Goal: Task Accomplishment & Management: Complete application form

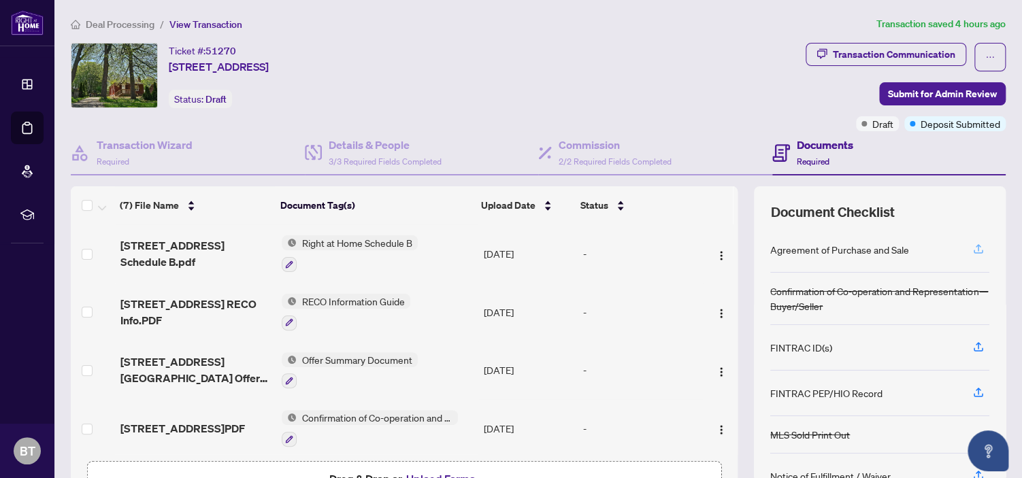
click at [972, 244] on icon "button" at bounding box center [978, 249] width 12 height 12
click at [973, 250] on icon "button" at bounding box center [978, 251] width 10 height 3
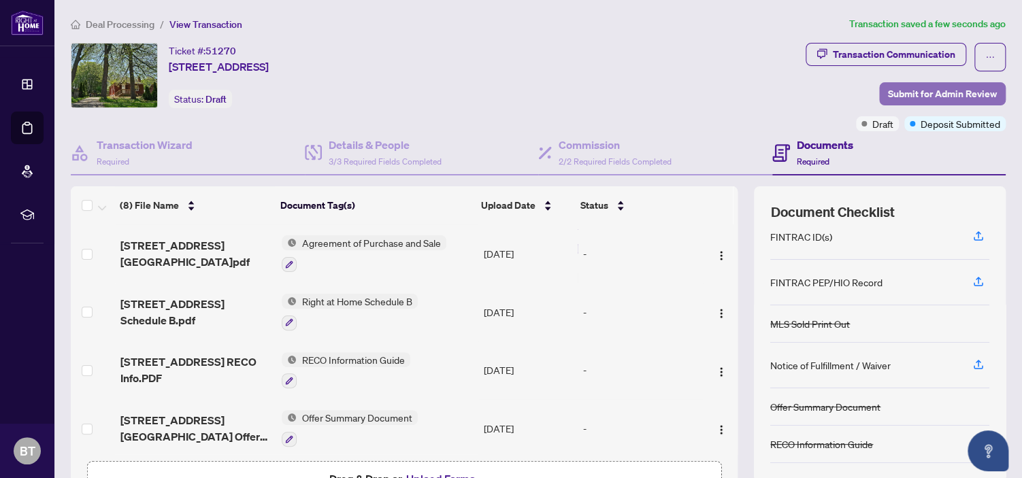
click at [913, 89] on span "Submit for Admin Review" at bounding box center [942, 94] width 109 height 22
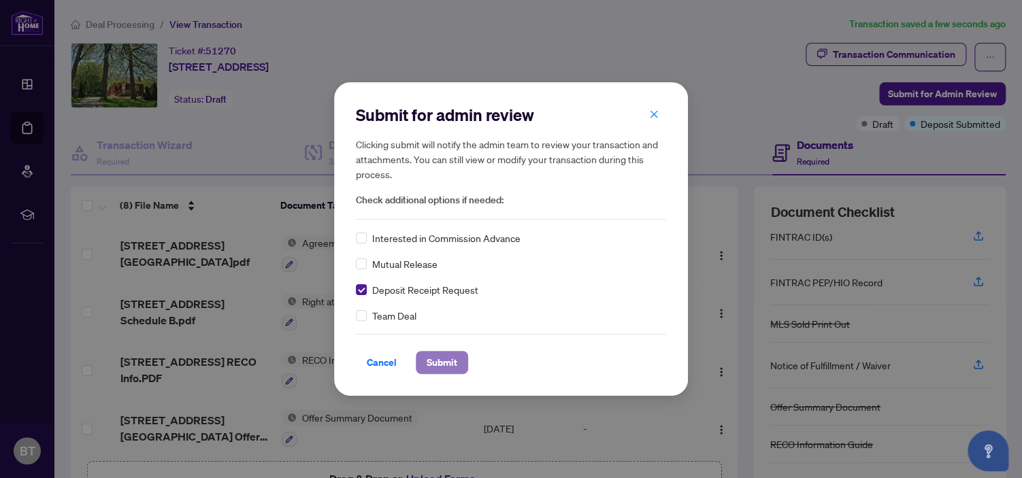
click at [439, 358] on span "Submit" at bounding box center [441, 363] width 31 height 22
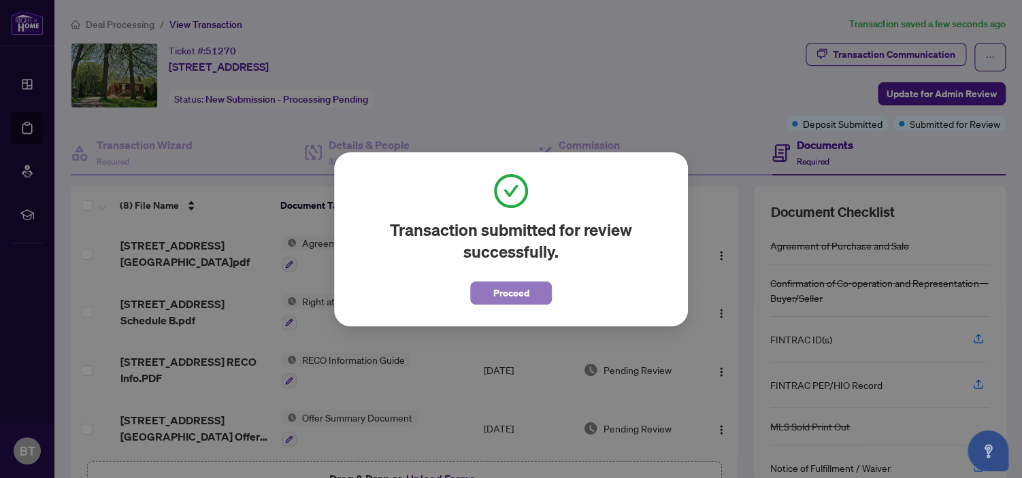
click at [504, 290] on span "Proceed" at bounding box center [511, 293] width 36 height 22
